Goal: Check status: Check status

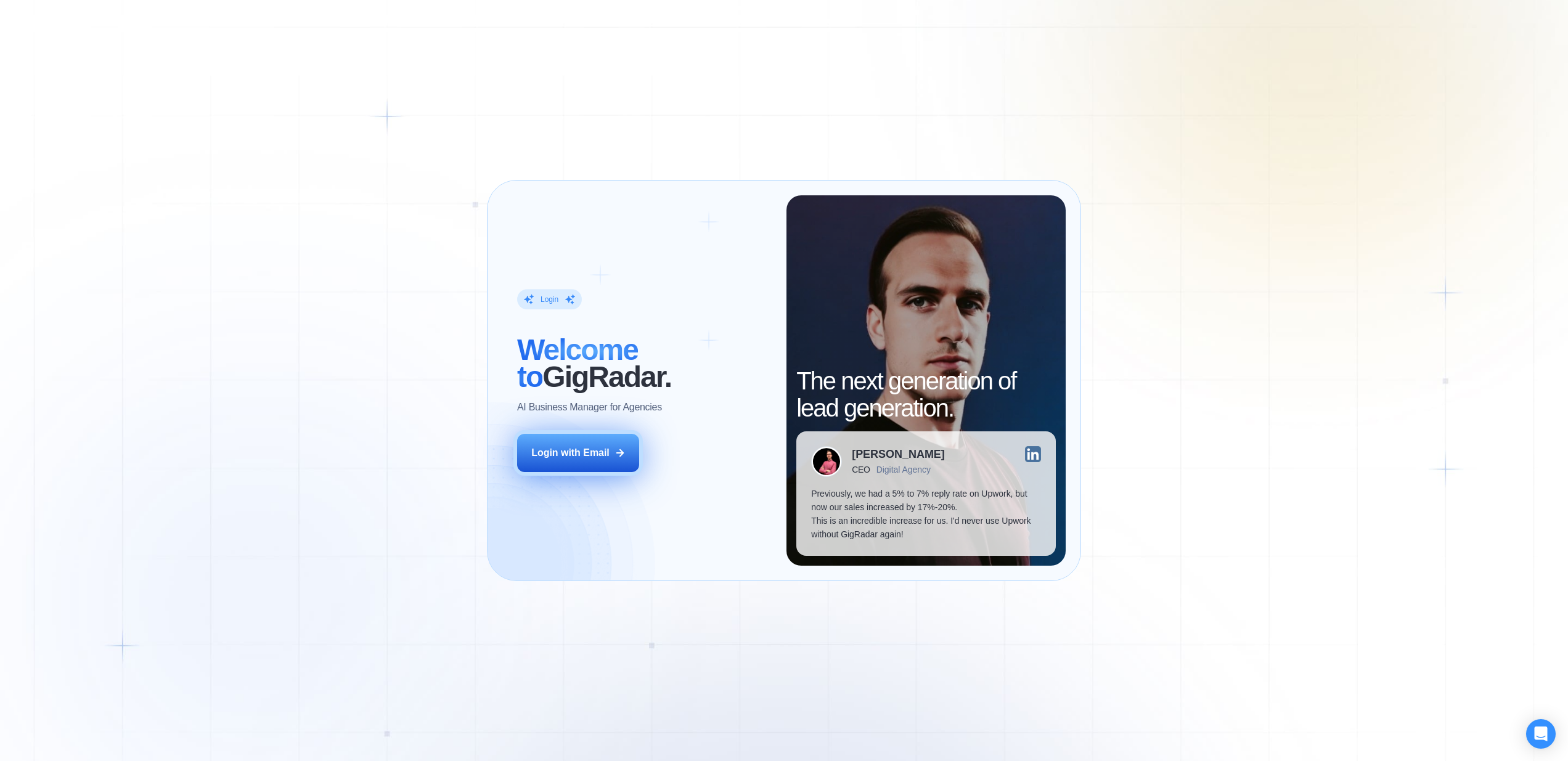
click at [589, 449] on div "Login with Email" at bounding box center [570, 452] width 78 height 13
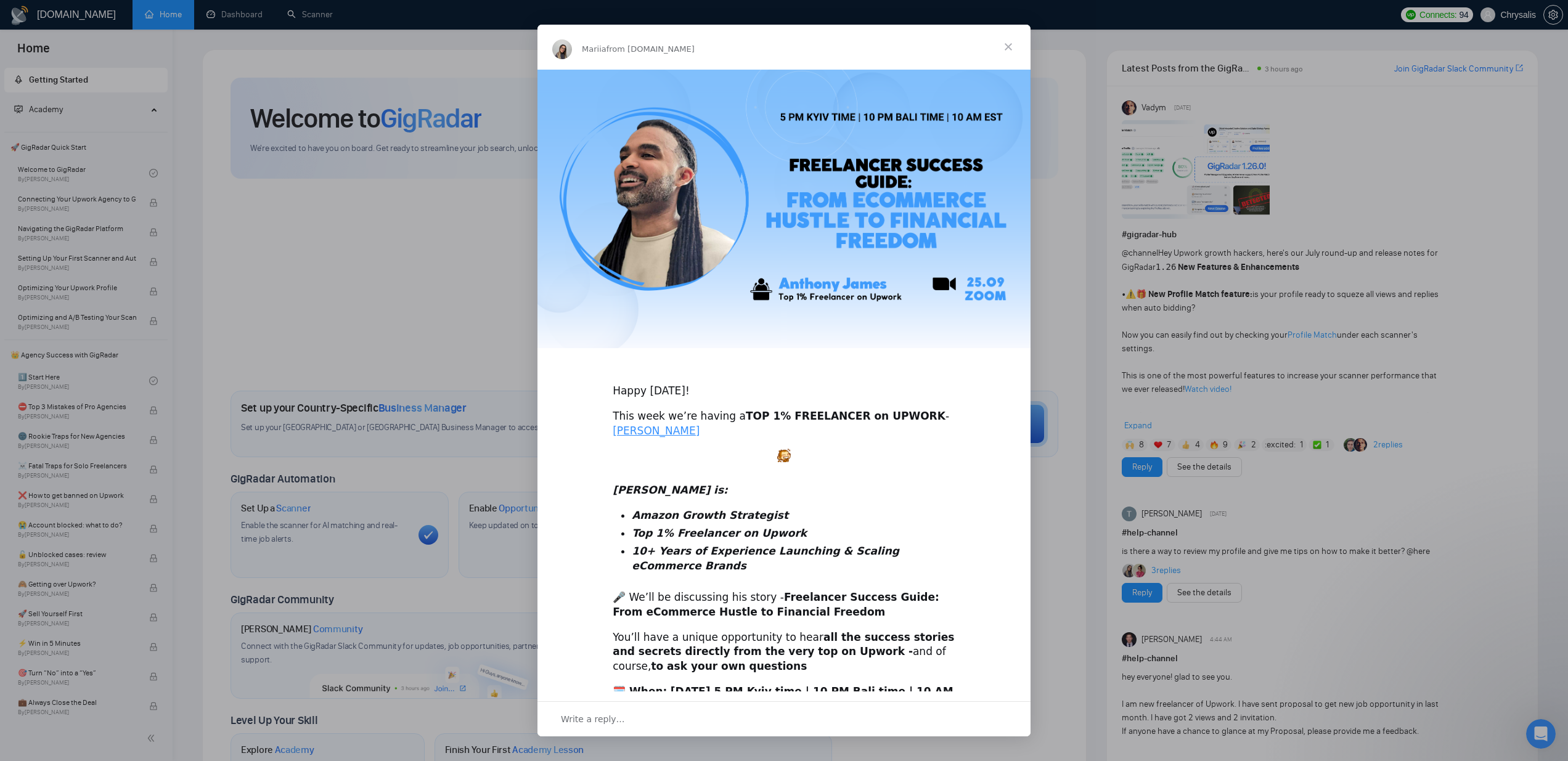
click at [1005, 42] on span "Close" at bounding box center [1008, 47] width 45 height 45
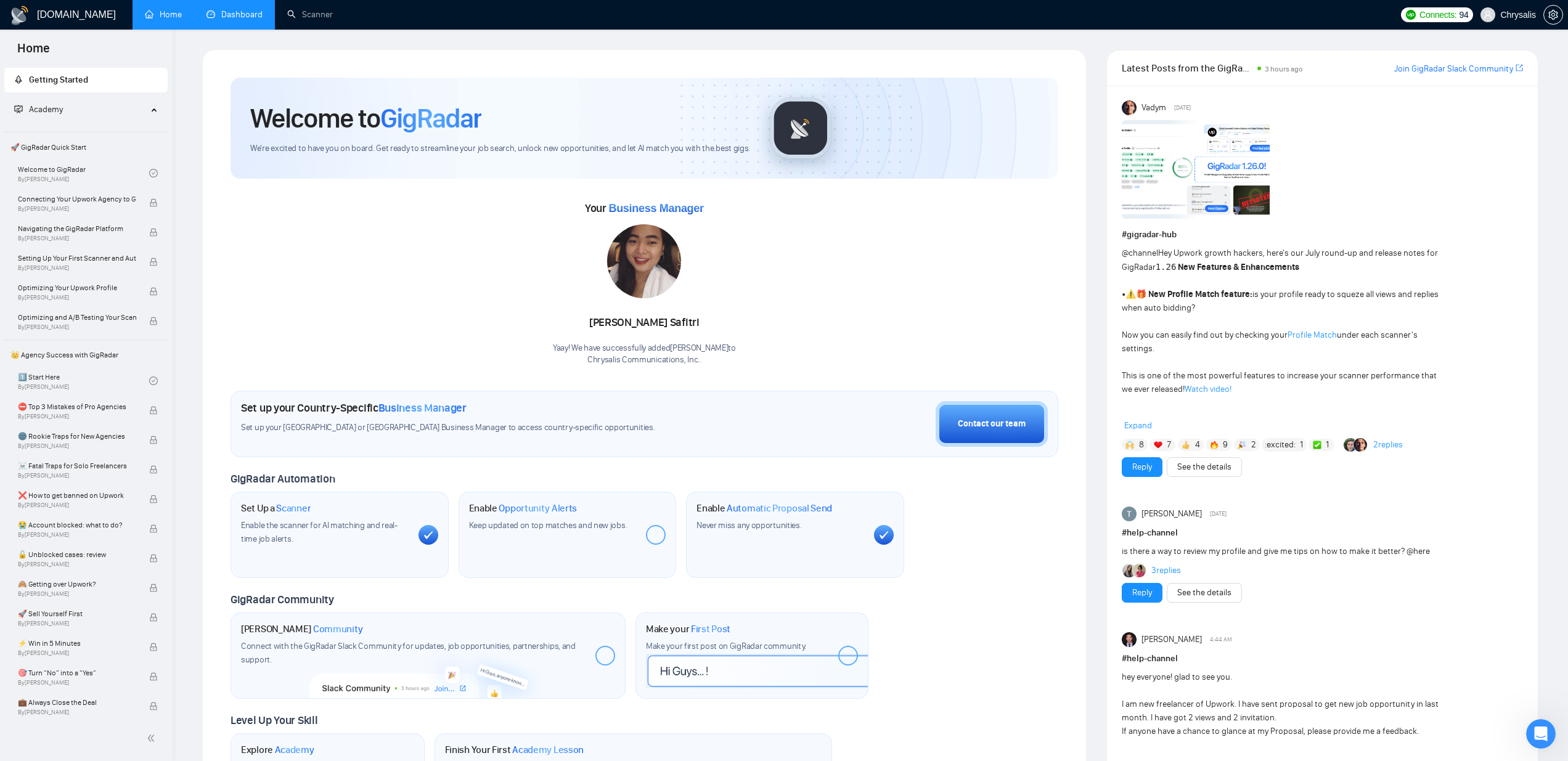
click at [252, 15] on link "Dashboard" at bounding box center [235, 15] width 56 height 10
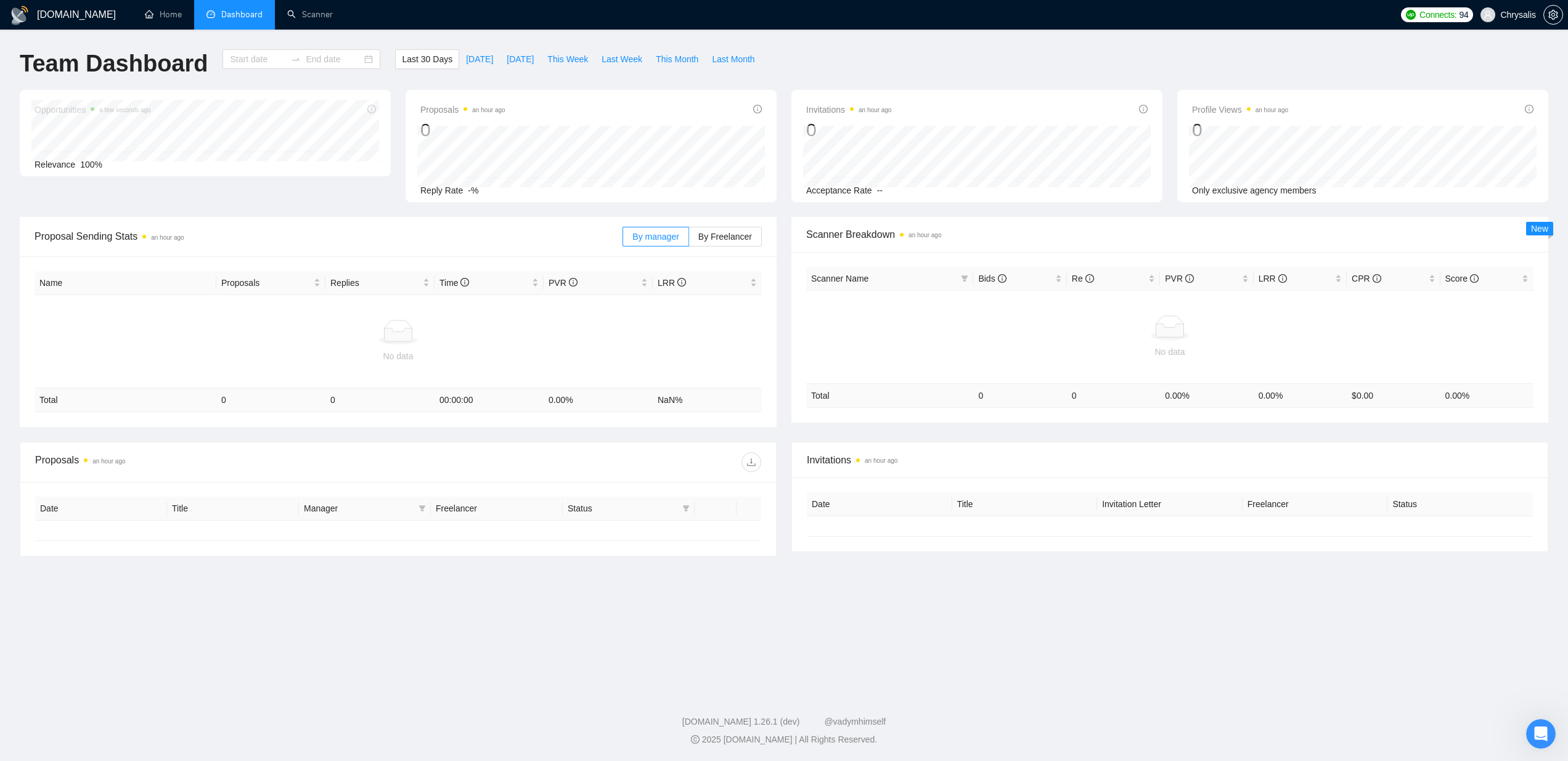
type input "[DATE]"
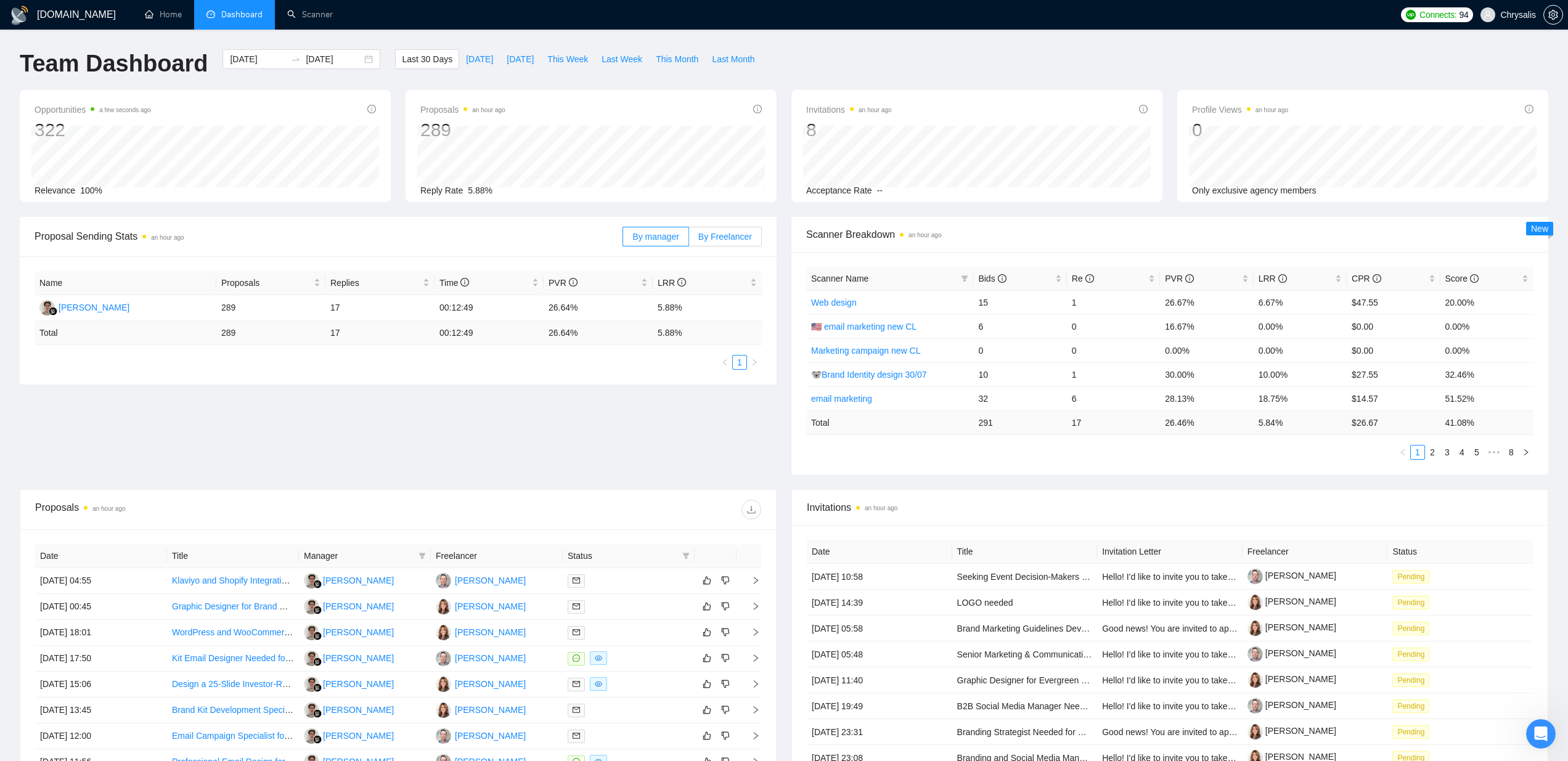
click at [725, 237] on span "By Freelancer" at bounding box center [725, 236] width 54 height 10
click at [689, 240] on input "By Freelancer" at bounding box center [689, 240] width 0 height 0
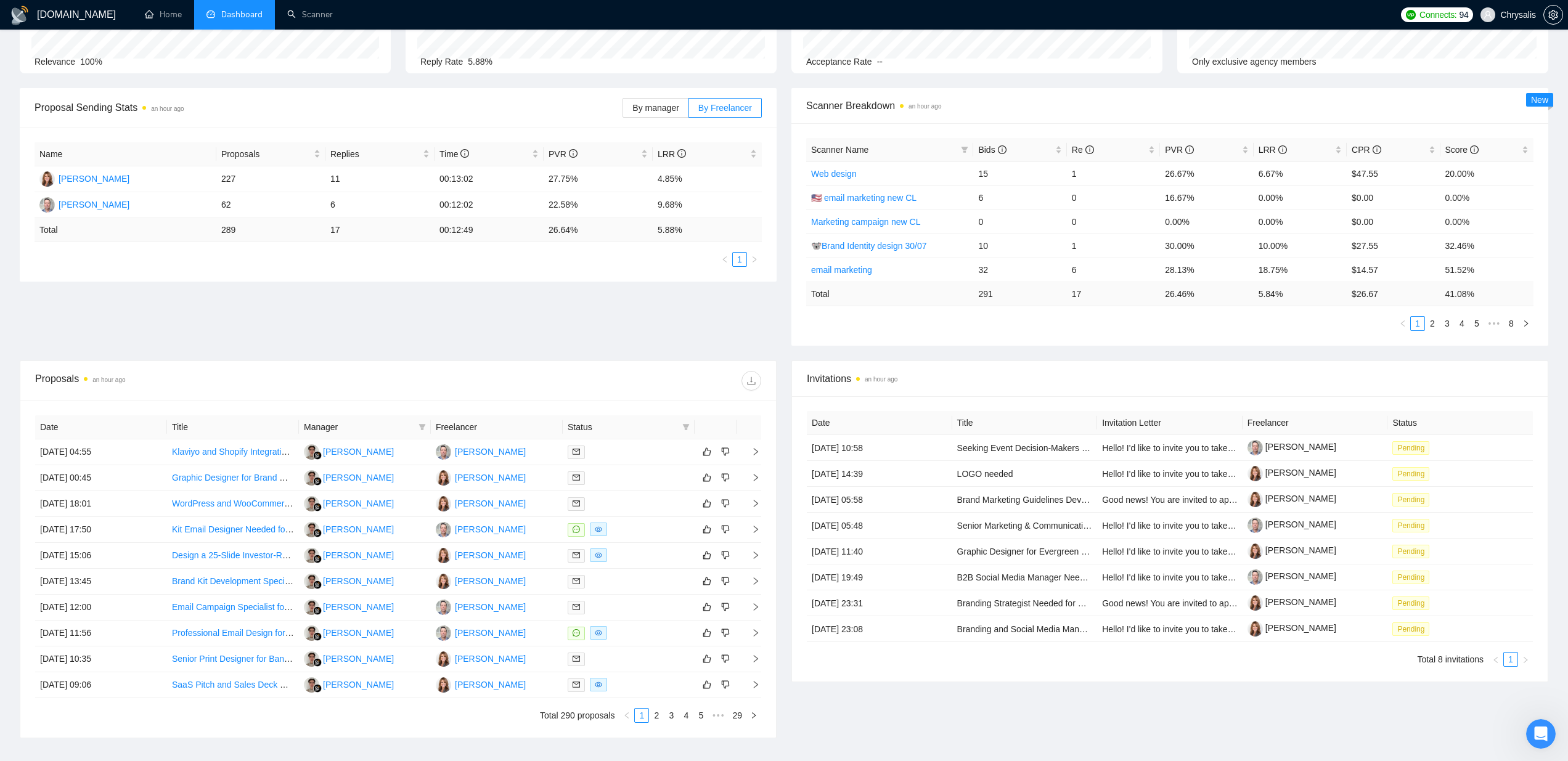
scroll to position [134, 0]
